Goal: Task Accomplishment & Management: Complete application form

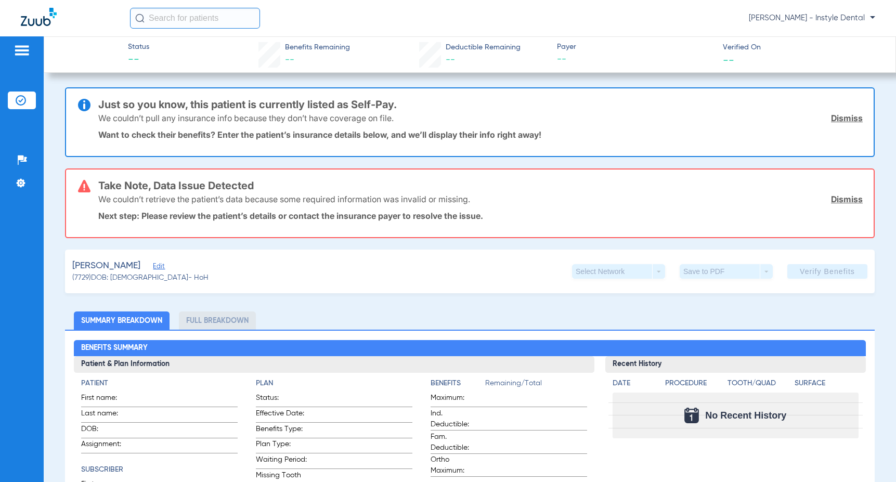
click at [843, 118] on link "Dismiss" at bounding box center [847, 118] width 32 height 10
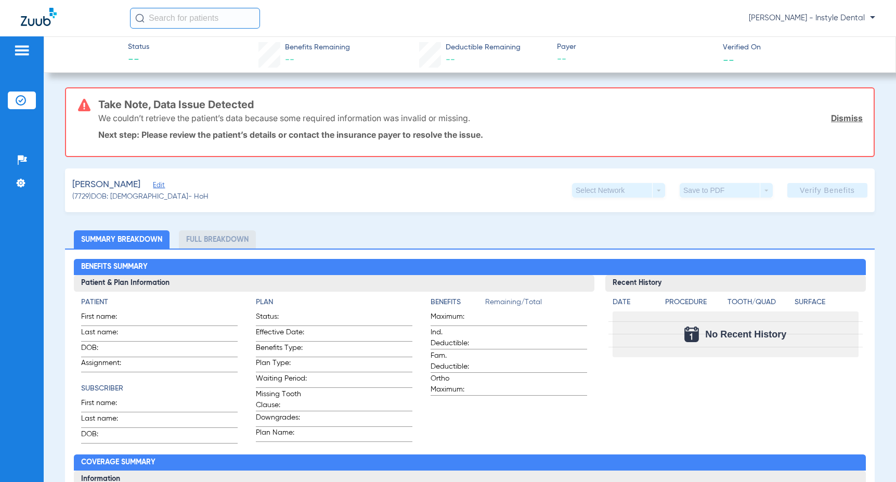
click at [843, 119] on link "Dismiss" at bounding box center [847, 118] width 32 height 10
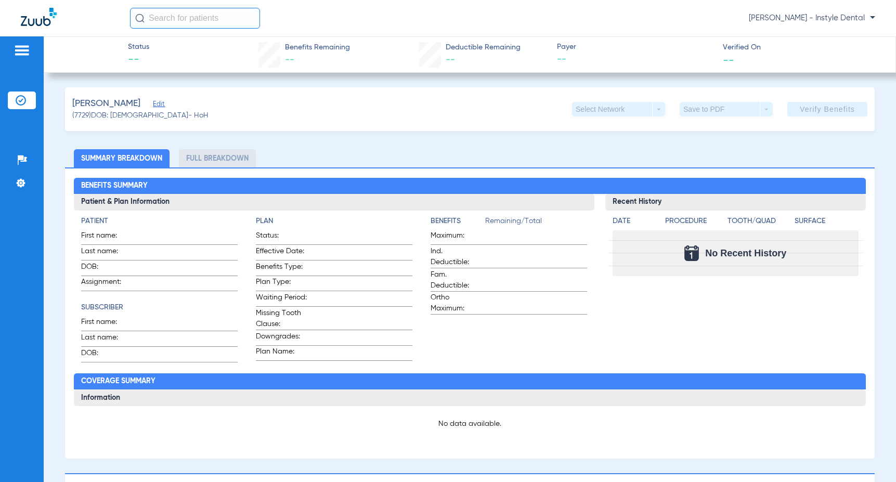
click at [153, 106] on span "Edit" at bounding box center [157, 105] width 9 height 10
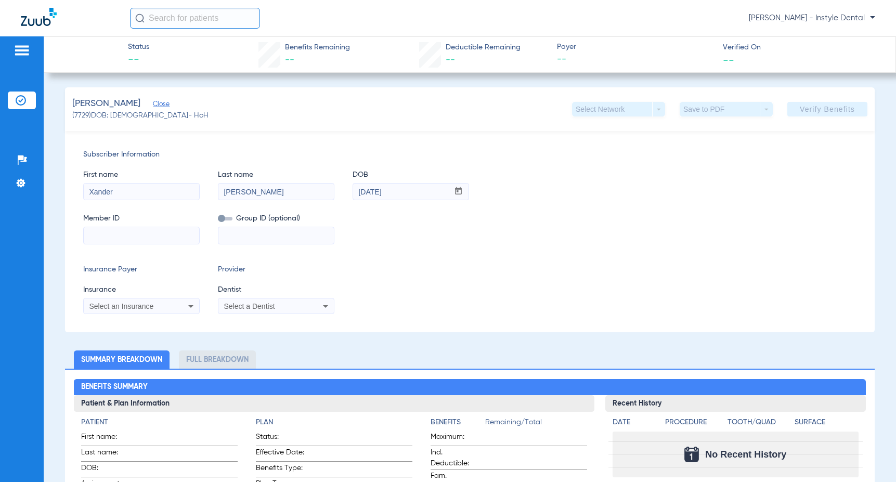
click at [97, 236] on input at bounding box center [141, 235] width 115 height 17
click at [101, 235] on input at bounding box center [141, 235] width 115 height 17
type input "w257000039"
click at [265, 305] on span "Select a Dentist" at bounding box center [249, 306] width 51 height 8
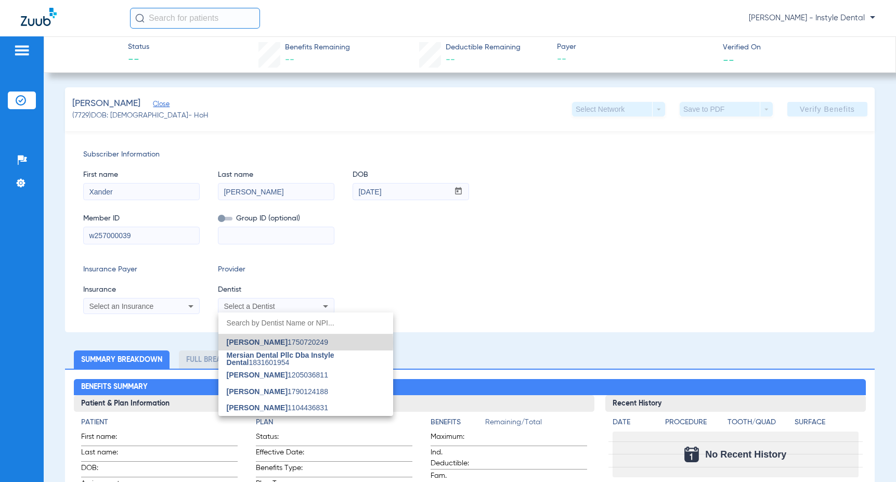
click at [282, 342] on span "Nazanin Ghahremani" at bounding box center [257, 342] width 61 height 8
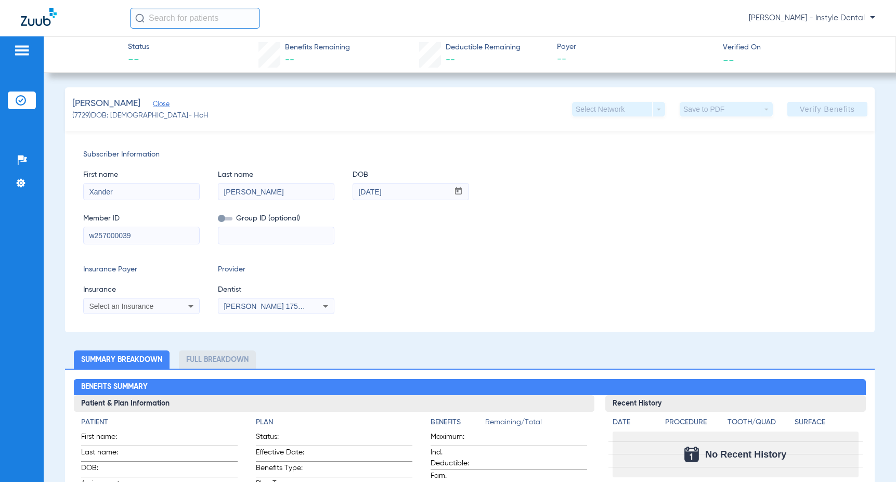
click at [193, 306] on icon at bounding box center [191, 306] width 12 height 12
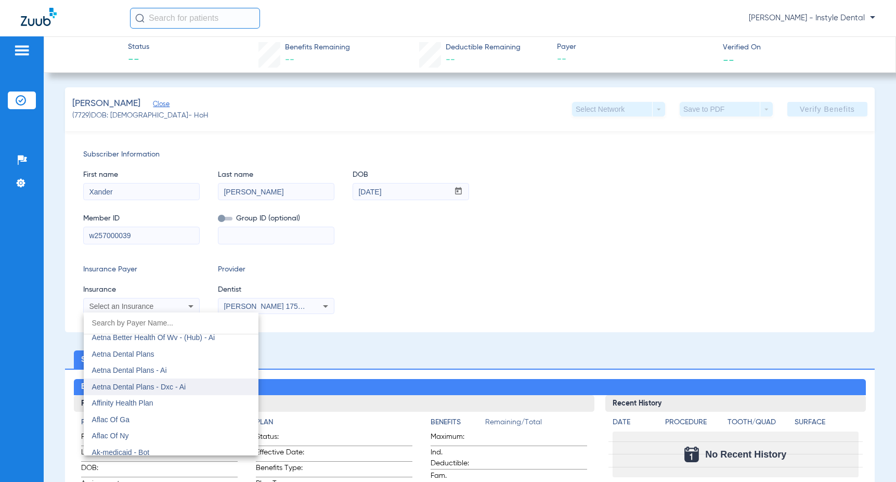
scroll to position [104, 0]
drag, startPoint x: 129, startPoint y: 353, endPoint x: 153, endPoint y: 361, distance: 25.3
click at [131, 351] on span "Aetna Dental Plans" at bounding box center [123, 353] width 62 height 8
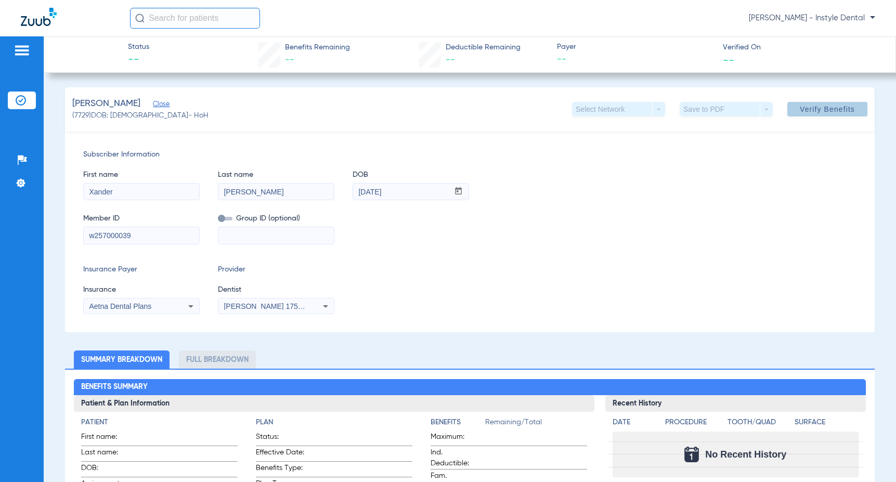
click at [821, 108] on span "Verify Benefits" at bounding box center [827, 109] width 55 height 8
